Goal: Task Accomplishment & Management: Complete application form

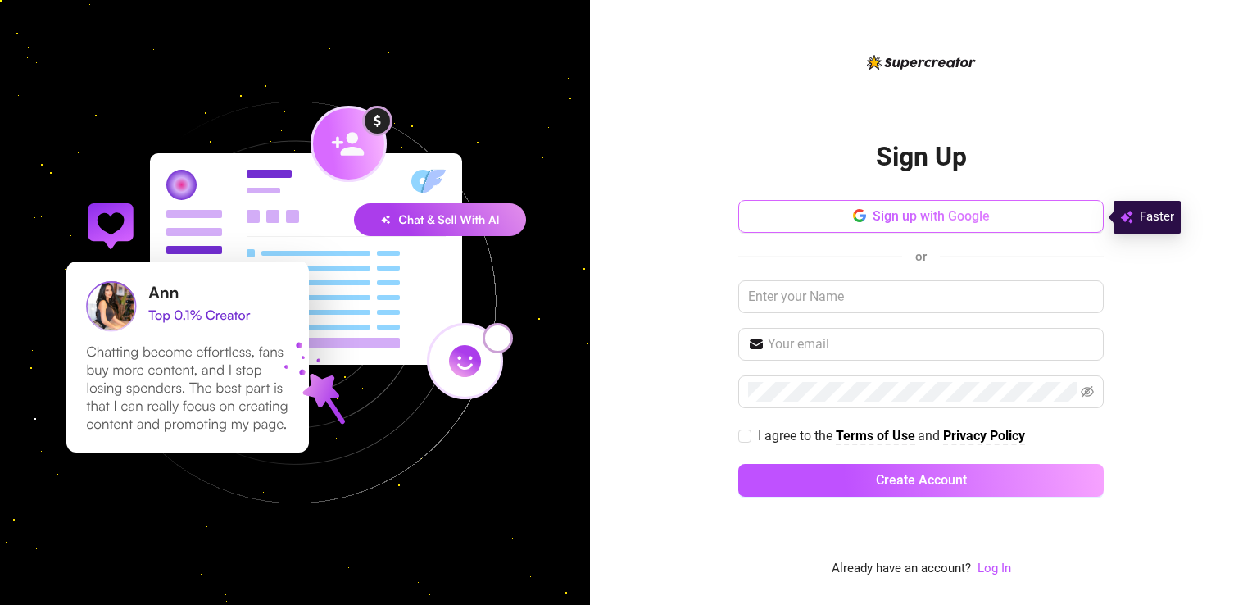
click at [980, 206] on button "Sign up with Google" at bounding box center [920, 216] width 365 height 33
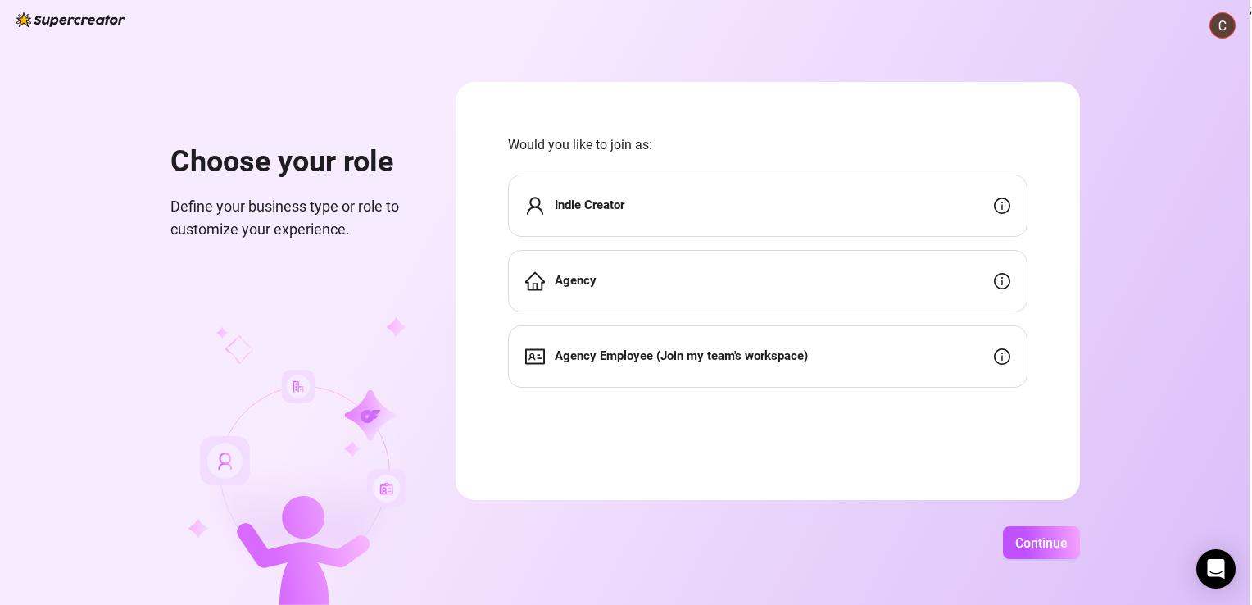
drag, startPoint x: 327, startPoint y: 202, endPoint x: 206, endPoint y: 348, distance: 189.7
click at [206, 348] on img at bounding box center [301, 461] width 227 height 288
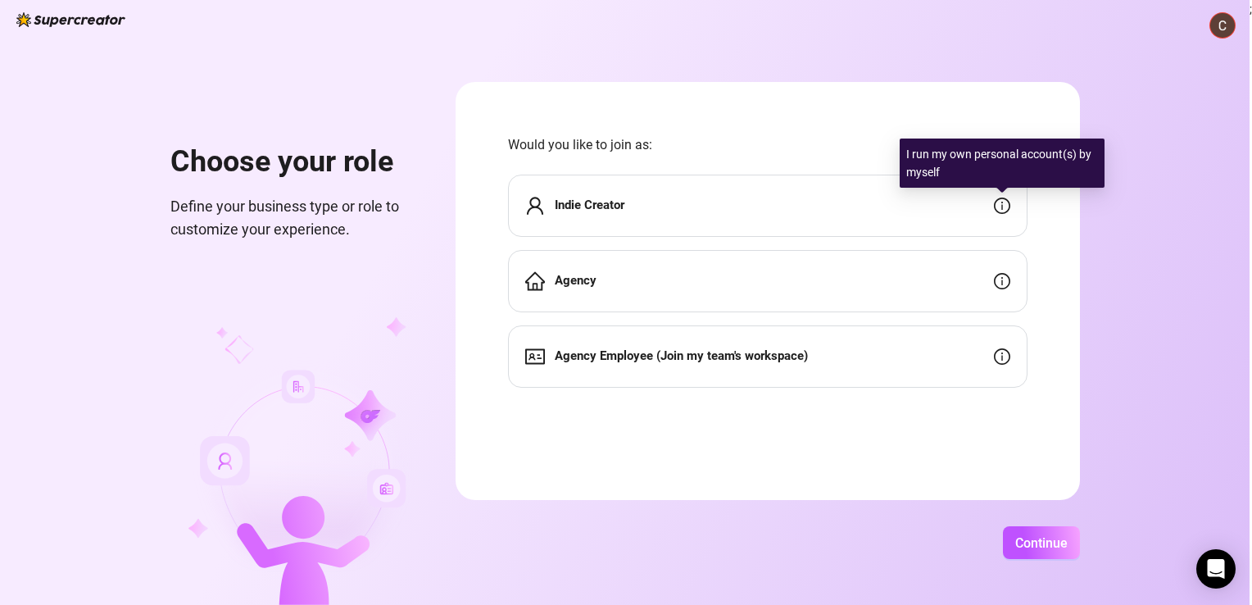
click at [1002, 205] on icon "info-circle" at bounding box center [1001, 206] width 2 height 8
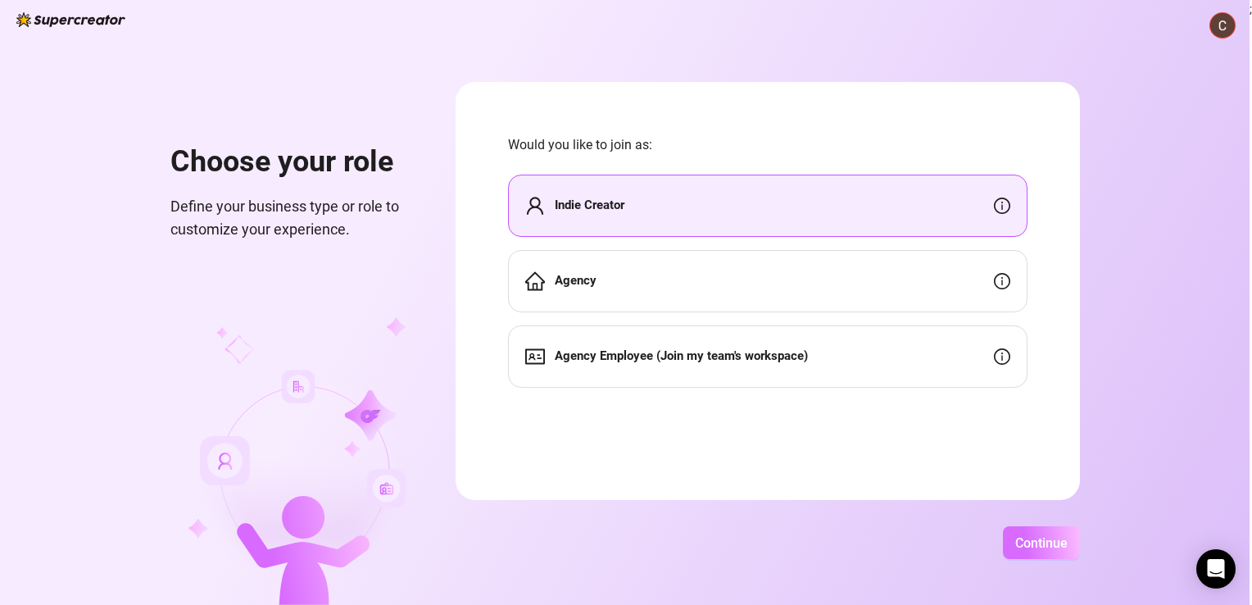
click at [1039, 545] on span "Continue" at bounding box center [1041, 543] width 52 height 16
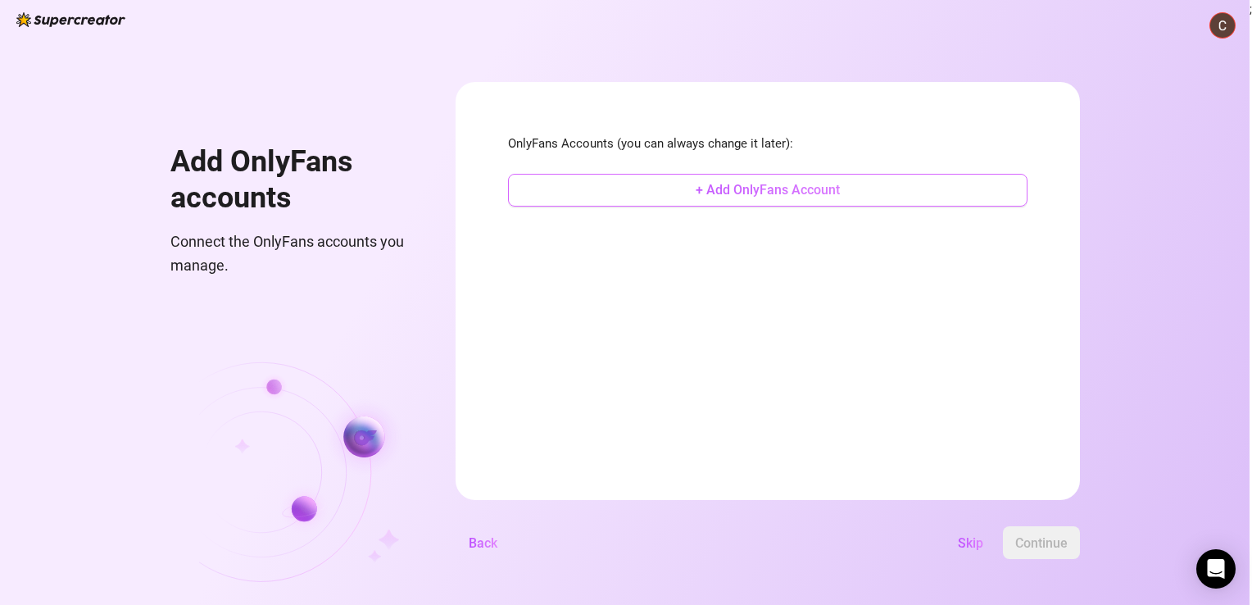
click at [723, 188] on span "+ Add OnlyFans Account" at bounding box center [768, 190] width 144 height 16
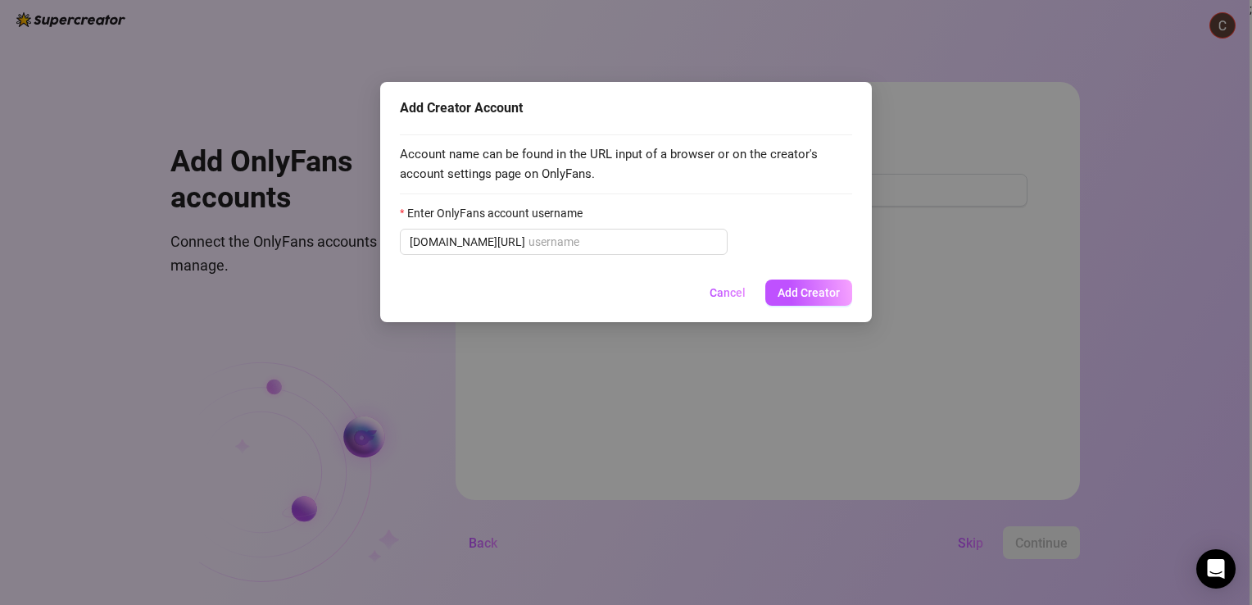
click at [639, 153] on span "Account name can be found in the URL input of a browser or on the creator's acc…" at bounding box center [626, 164] width 452 height 39
click at [795, 293] on span "Add Creator" at bounding box center [809, 292] width 62 height 13
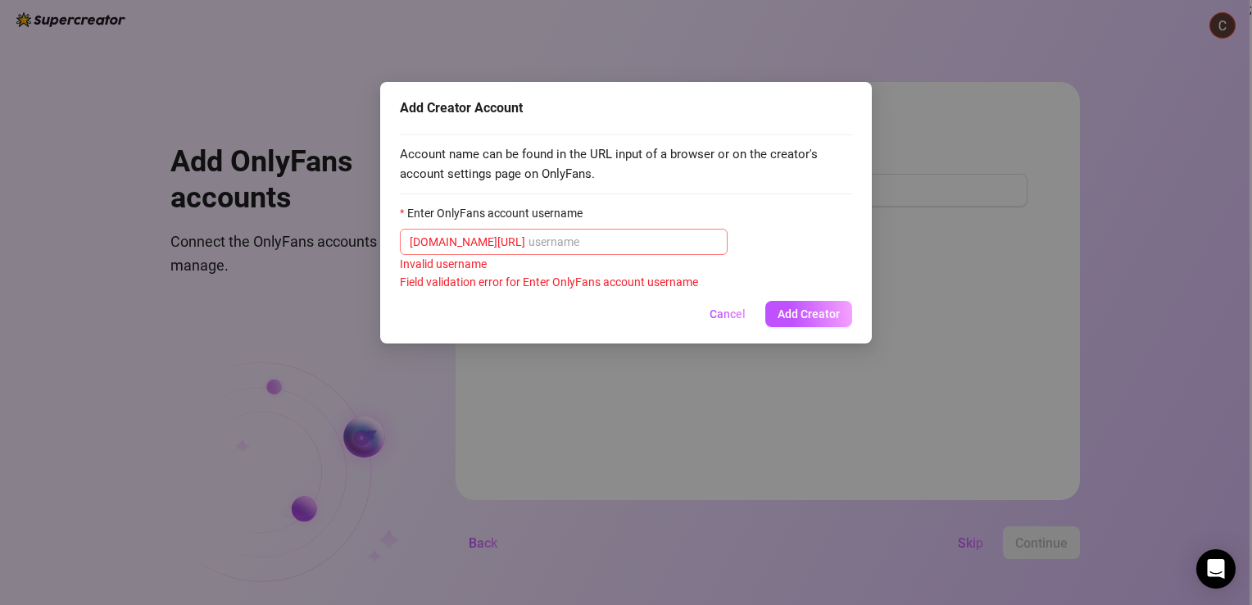
click at [482, 243] on span "[DOMAIN_NAME][URL]" at bounding box center [468, 242] width 116 height 18
click at [803, 316] on span "Add Creator" at bounding box center [809, 313] width 62 height 13
click at [809, 316] on span "Add Creator" at bounding box center [809, 313] width 62 height 13
click at [528, 247] on input "Enter OnlyFans account username" at bounding box center [622, 242] width 189 height 18
click at [528, 246] on input "Enter OnlyFans account username" at bounding box center [622, 242] width 189 height 18
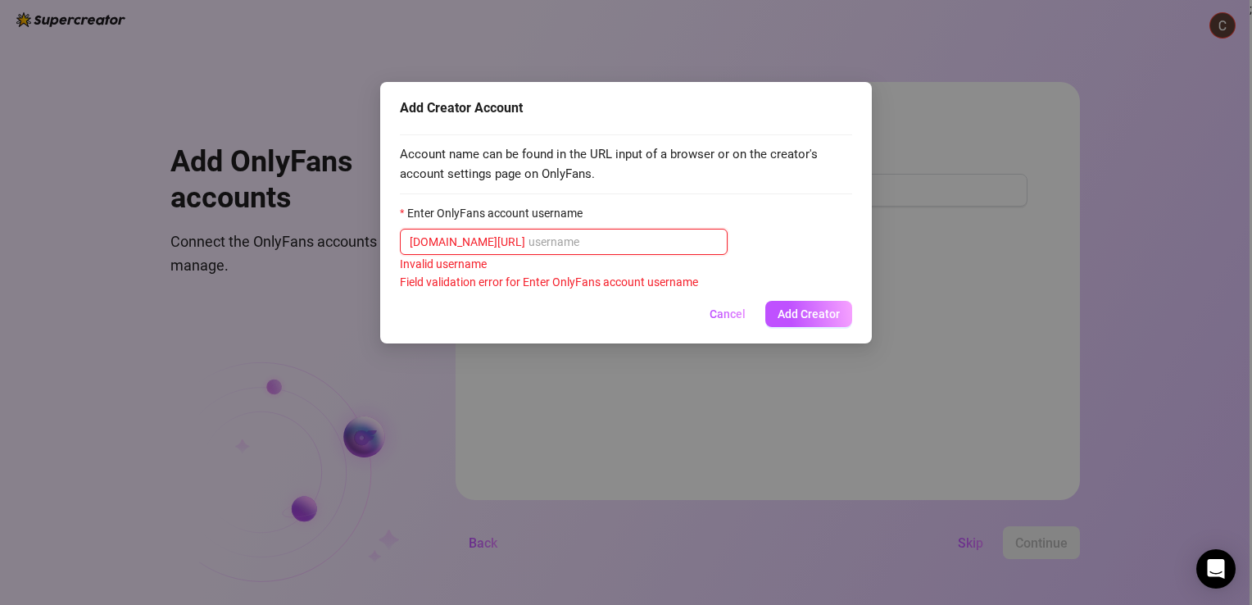
click at [528, 243] on input "Enter OnlyFans account username" at bounding box center [622, 242] width 189 height 18
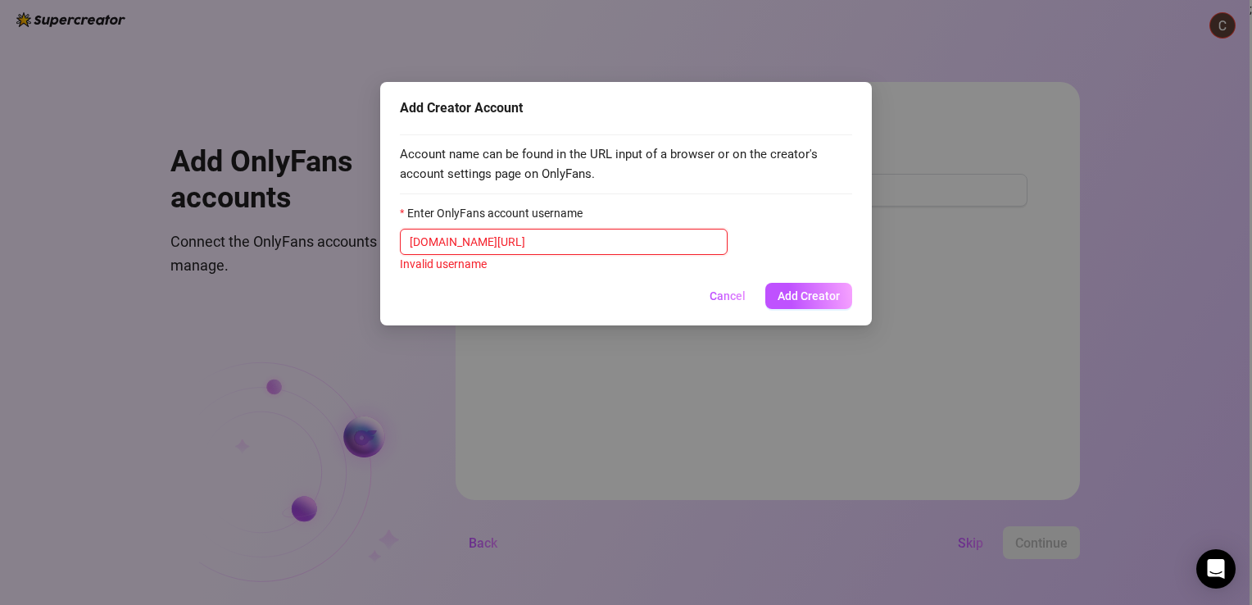
click at [528, 238] on input "Enter OnlyFans account username" at bounding box center [622, 242] width 189 height 18
click at [732, 297] on span "Cancel" at bounding box center [728, 295] width 36 height 13
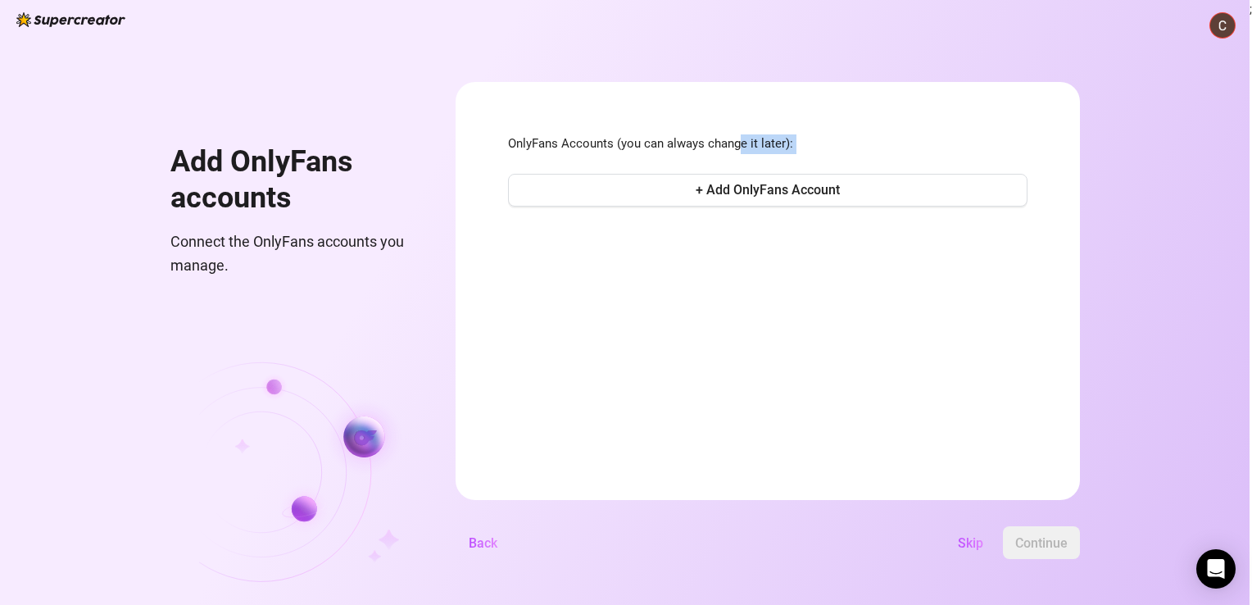
drag, startPoint x: 737, startPoint y: 153, endPoint x: 736, endPoint y: 165, distance: 11.6
click at [736, 165] on div "OnlyFans Accounts (you can always change it later): + Add OnlyFans Account" at bounding box center [767, 172] width 519 height 76
click at [751, 285] on form "OnlyFans Accounts (you can always change it later): + Add OnlyFans Account Back…" at bounding box center [768, 291] width 624 height 418
click at [728, 188] on span "+ Add OnlyFans Account" at bounding box center [768, 190] width 144 height 16
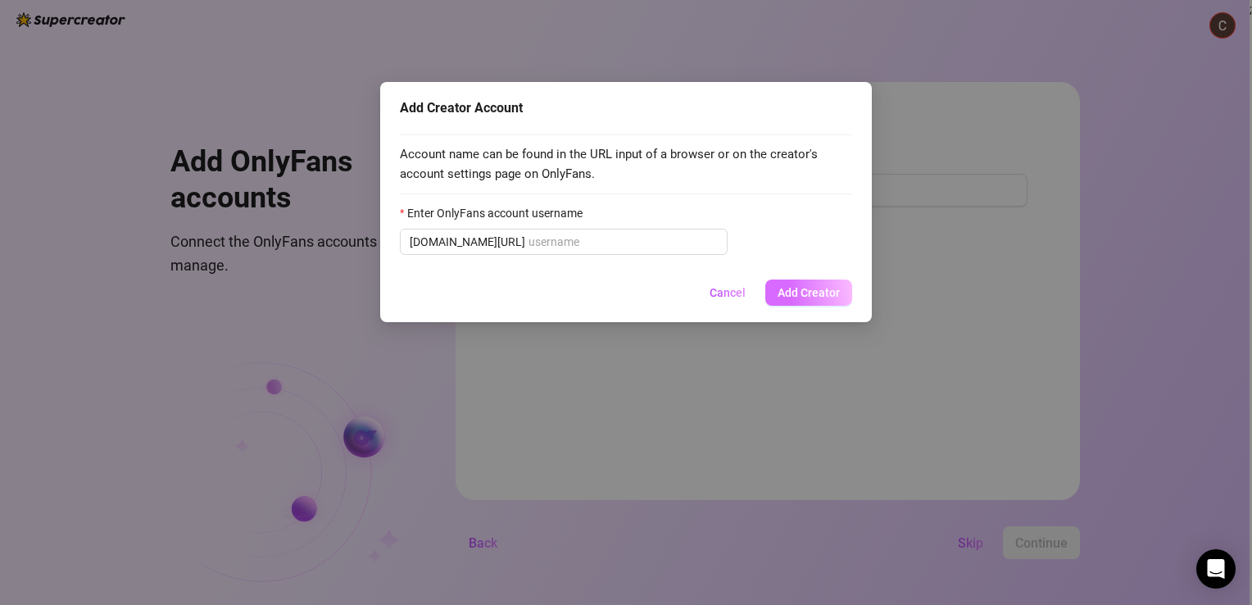
click at [803, 289] on span "Add Creator" at bounding box center [809, 292] width 62 height 13
